Goal: Check status: Check status

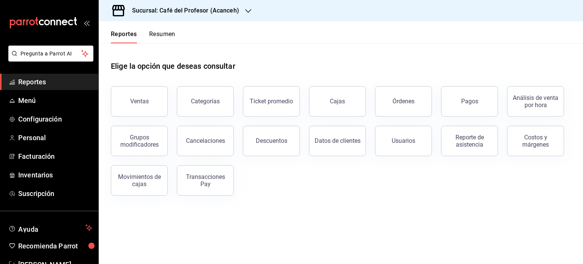
click at [165, 32] on button "Resumen" at bounding box center [162, 36] width 26 height 13
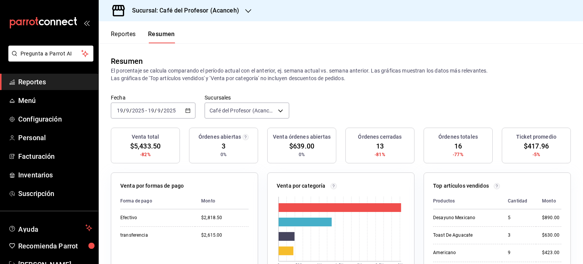
click at [247, 13] on icon "button" at bounding box center [248, 11] width 6 height 6
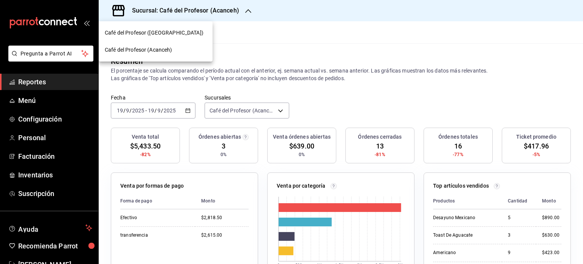
click at [176, 32] on div "Café del Profesor ([GEOGRAPHIC_DATA])" at bounding box center [156, 33] width 102 height 8
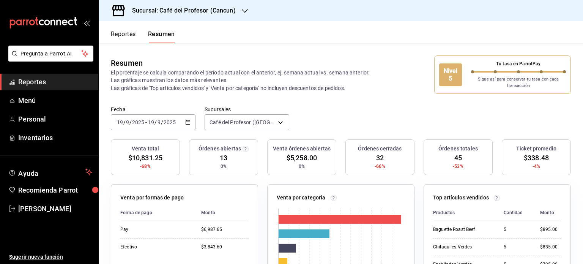
click at [243, 11] on icon "button" at bounding box center [245, 11] width 6 height 4
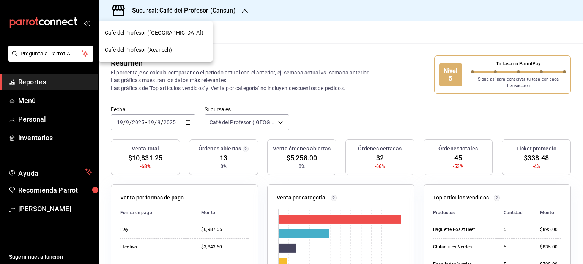
click at [188, 47] on div "Café del Profesor (Acanceh)" at bounding box center [156, 50] width 102 height 8
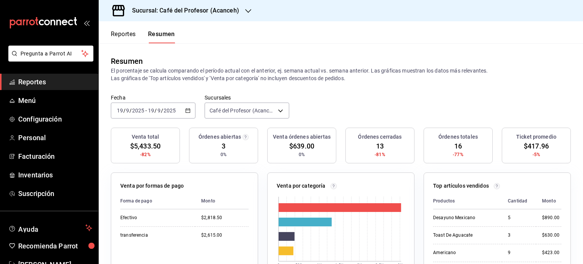
click at [245, 14] on div at bounding box center [248, 11] width 6 height 8
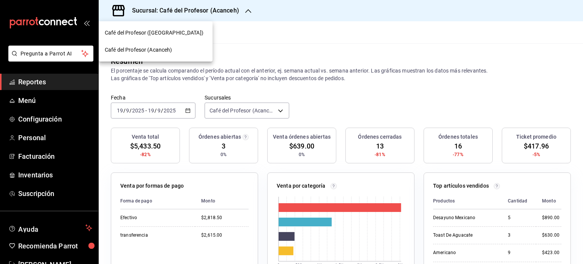
click at [192, 32] on div "Café del Profesor ([GEOGRAPHIC_DATA])" at bounding box center [156, 33] width 102 height 8
